Goal: Navigation & Orientation: Find specific page/section

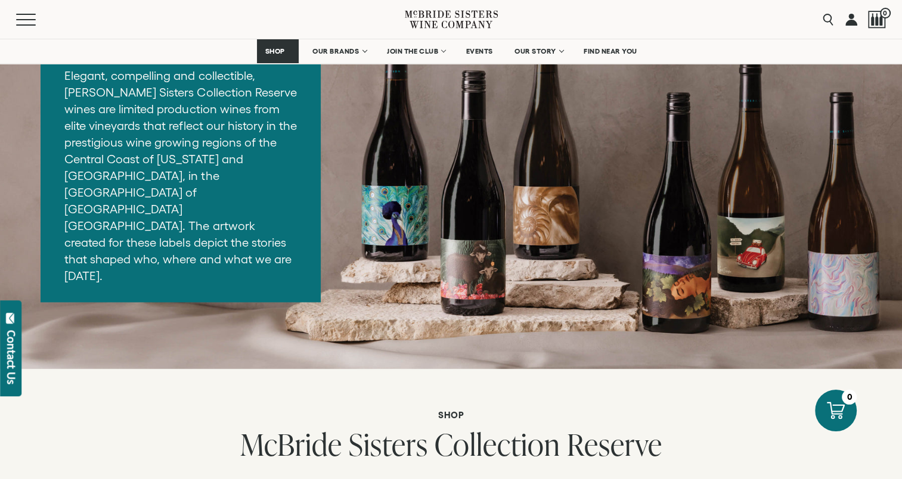
scroll to position [1567, 0]
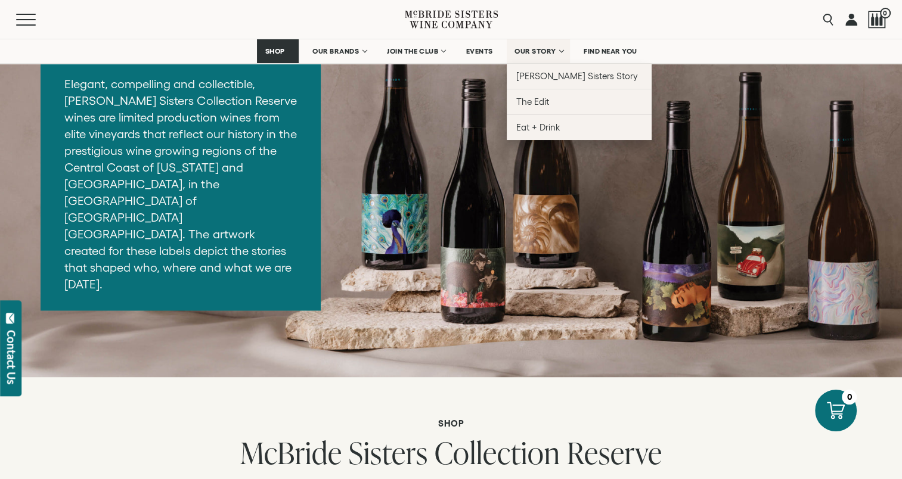
click at [528, 45] on link "OUR STORY" at bounding box center [539, 51] width 64 height 24
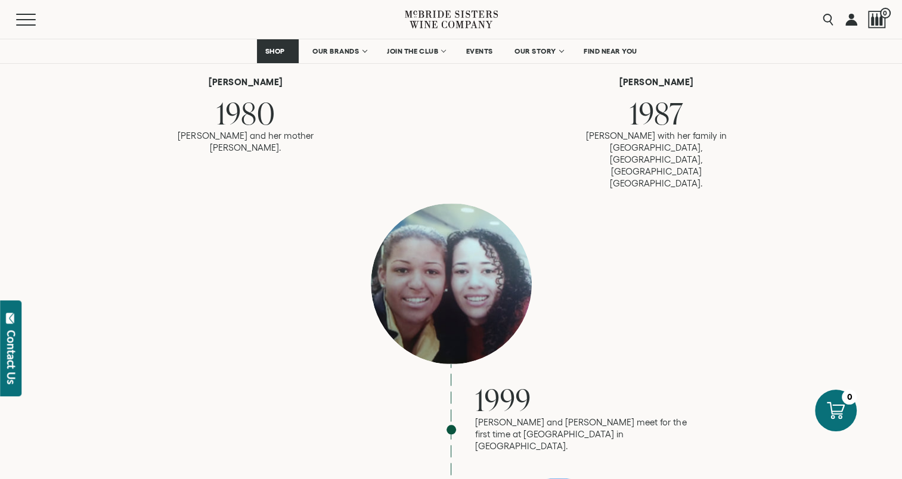
scroll to position [1003, 0]
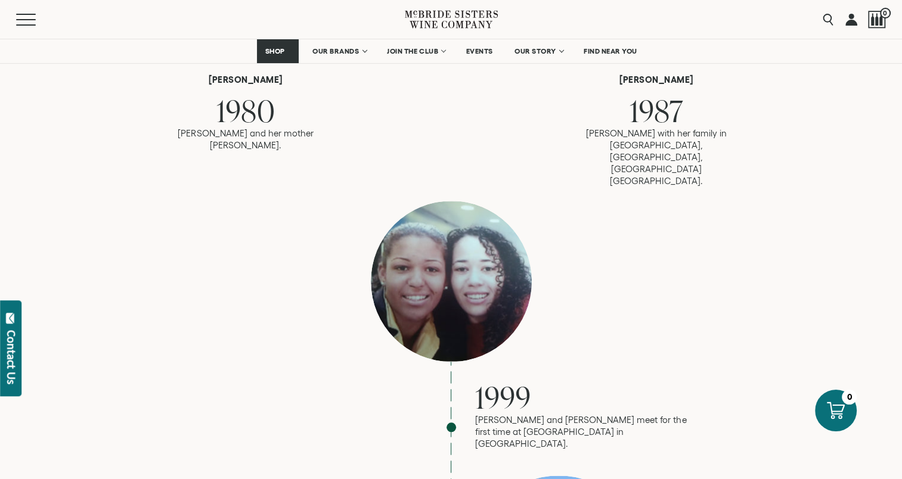
click at [568, 381] on div "1999" at bounding box center [582, 397] width 215 height 33
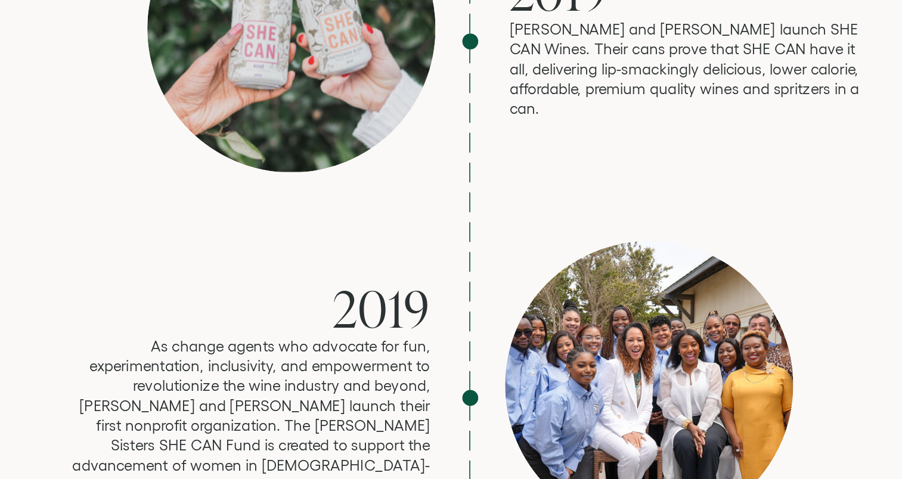
scroll to position [2434, 0]
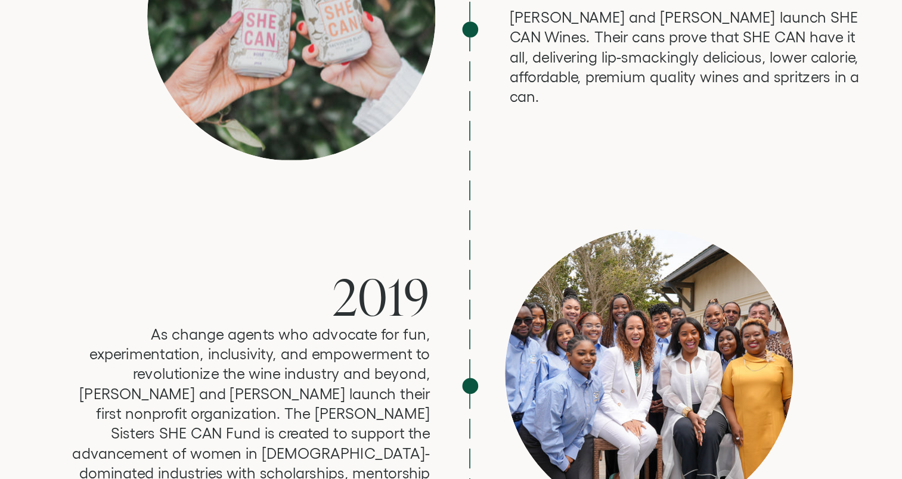
click at [429, 343] on div "2019 As change agents who advocate for fun, experimentation, inclusivity, and e…" at bounding box center [451, 423] width 477 height 188
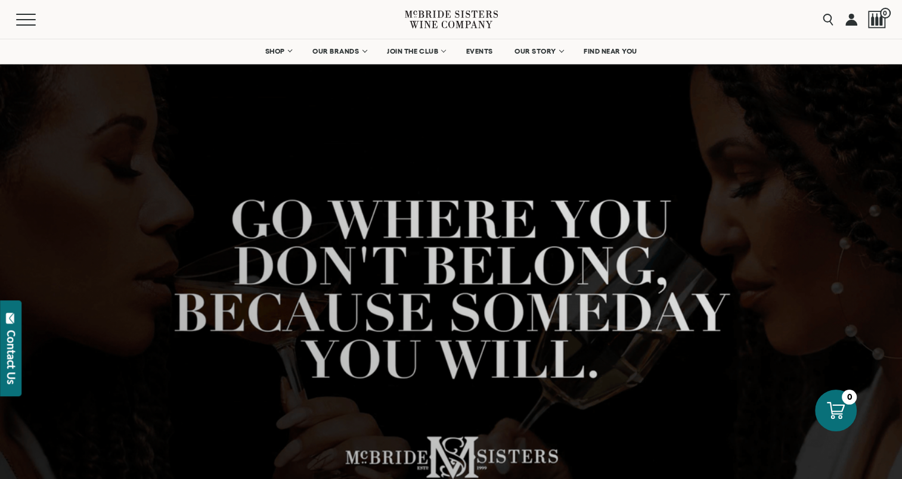
scroll to position [0, 0]
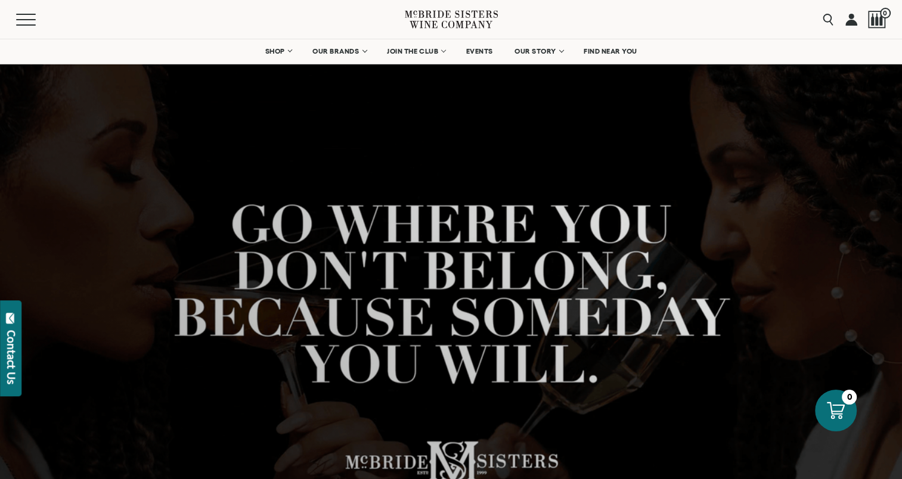
click at [425, 8] on icon at bounding box center [451, 19] width 93 height 34
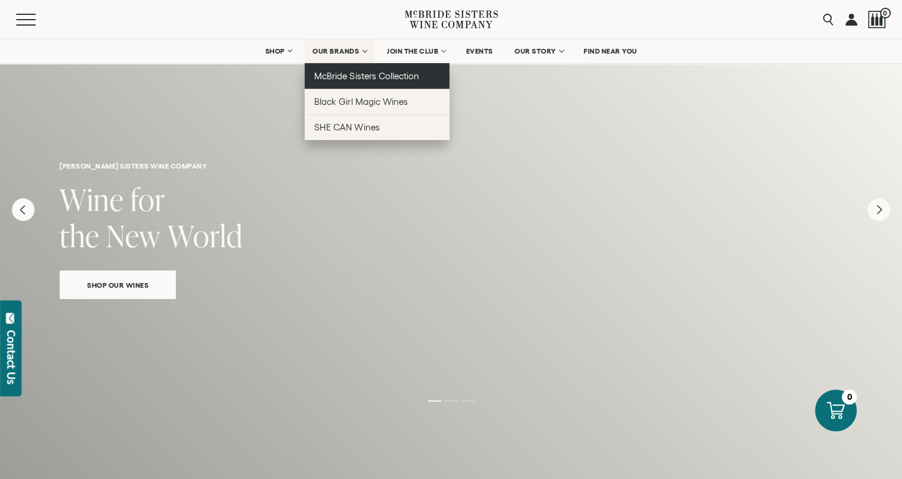
click at [337, 73] on span "McBride Sisters Collection" at bounding box center [366, 76] width 105 height 10
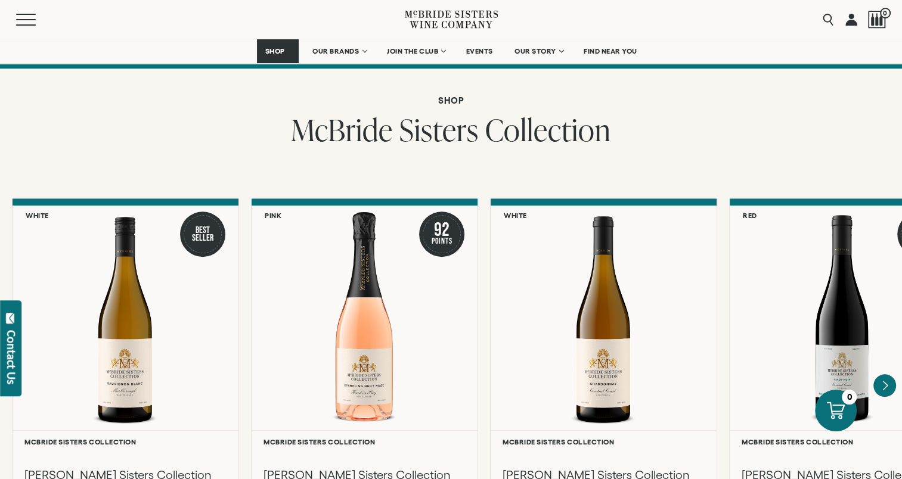
scroll to position [875, 0]
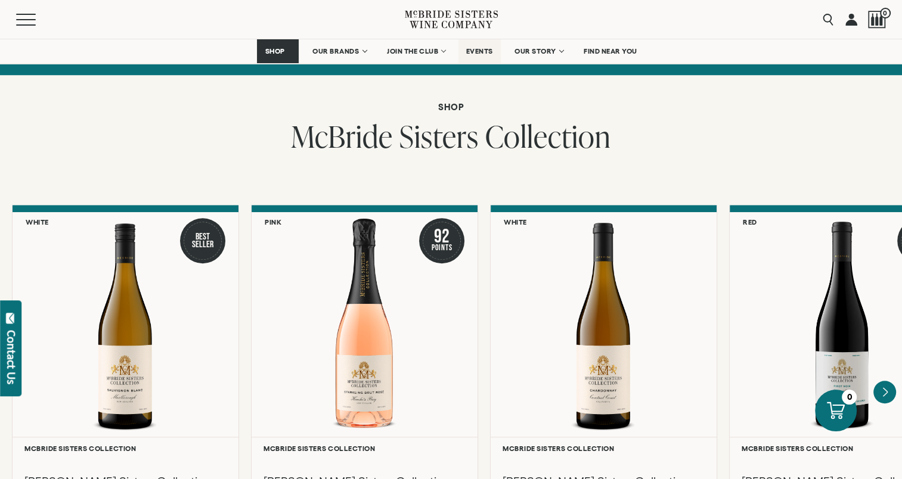
click at [482, 49] on span "EVENTS" at bounding box center [479, 51] width 27 height 8
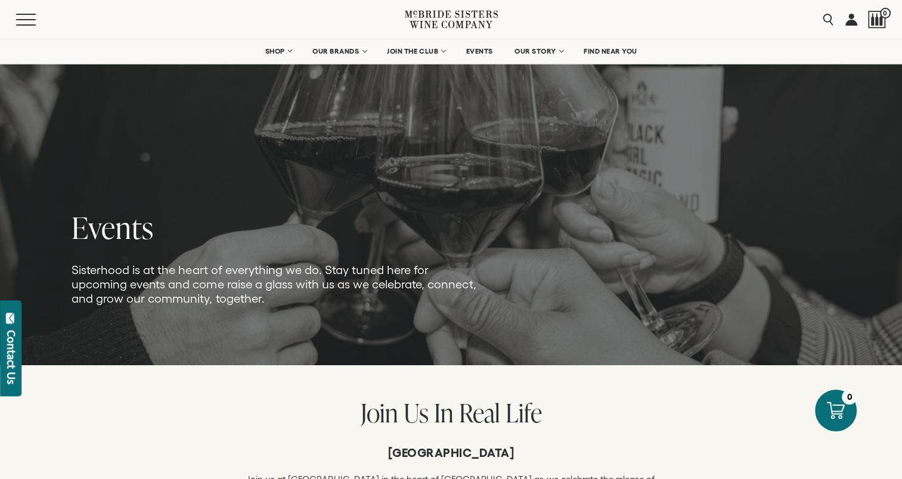
click at [465, 21] on icon at bounding box center [451, 19] width 93 height 34
